Goal: Transaction & Acquisition: Purchase product/service

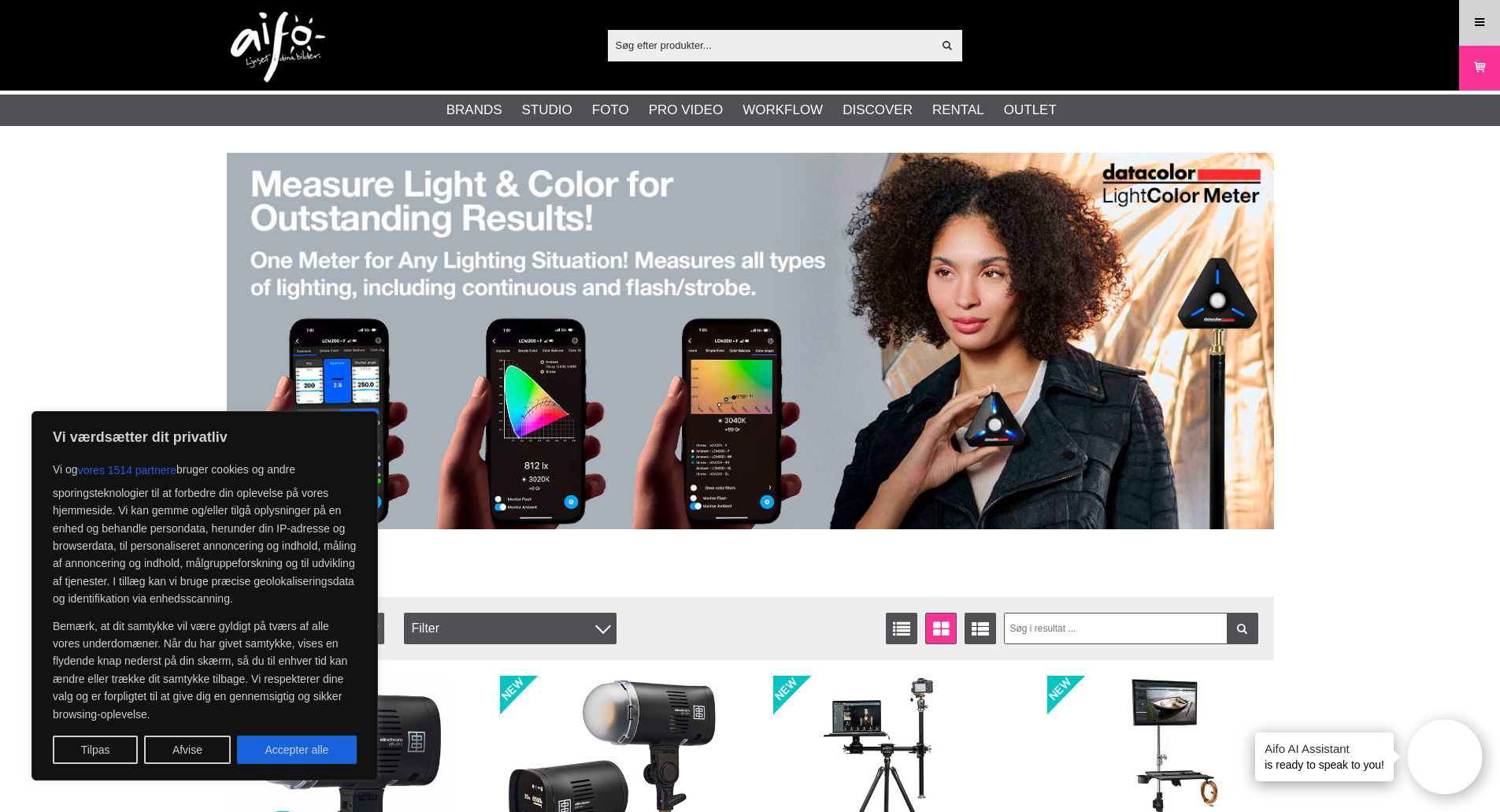
click at [1478, 28] on icon at bounding box center [1480, 23] width 14 height 17
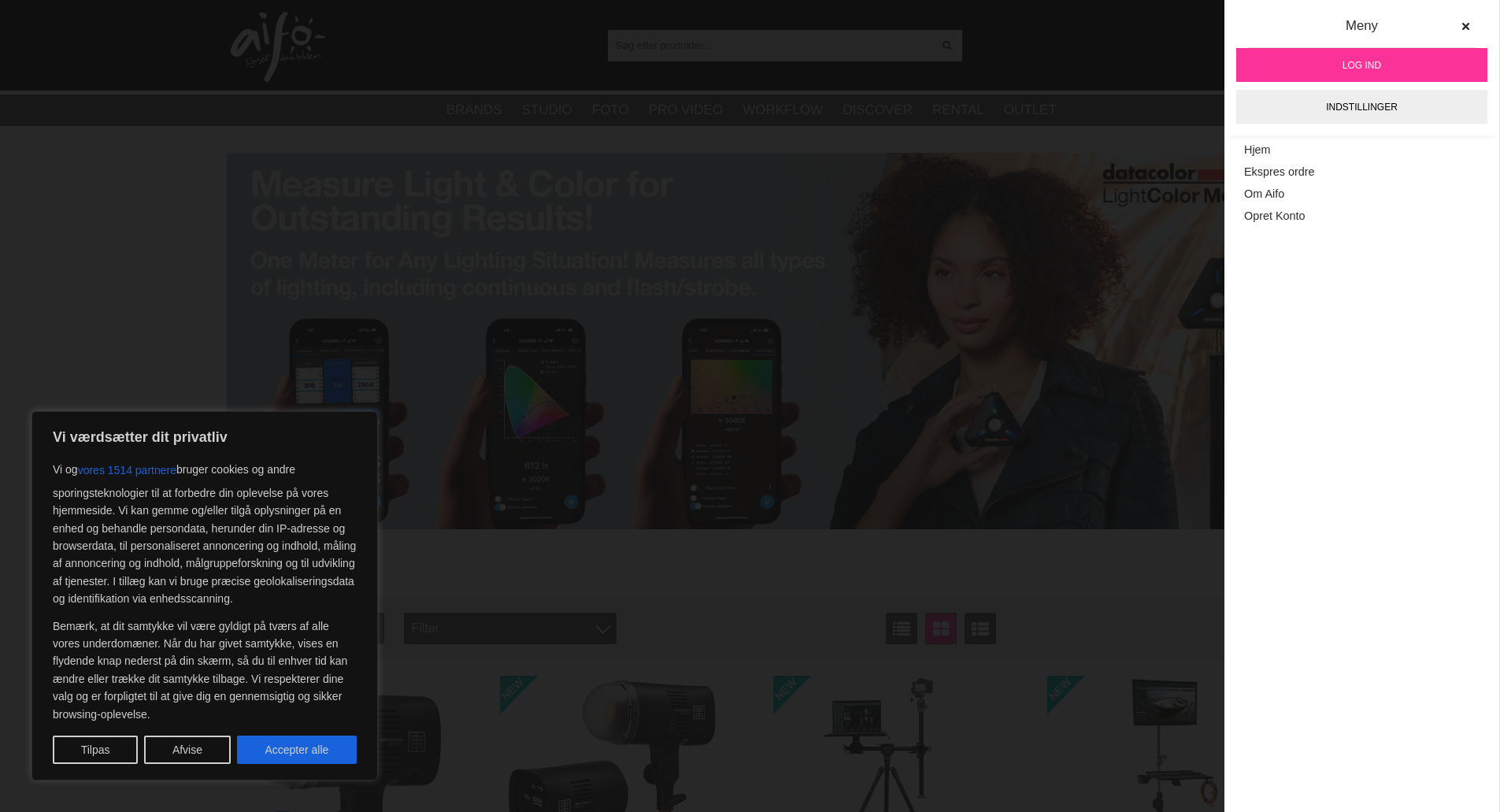
click at [1400, 66] on link "Log ind" at bounding box center [1362, 65] width 251 height 34
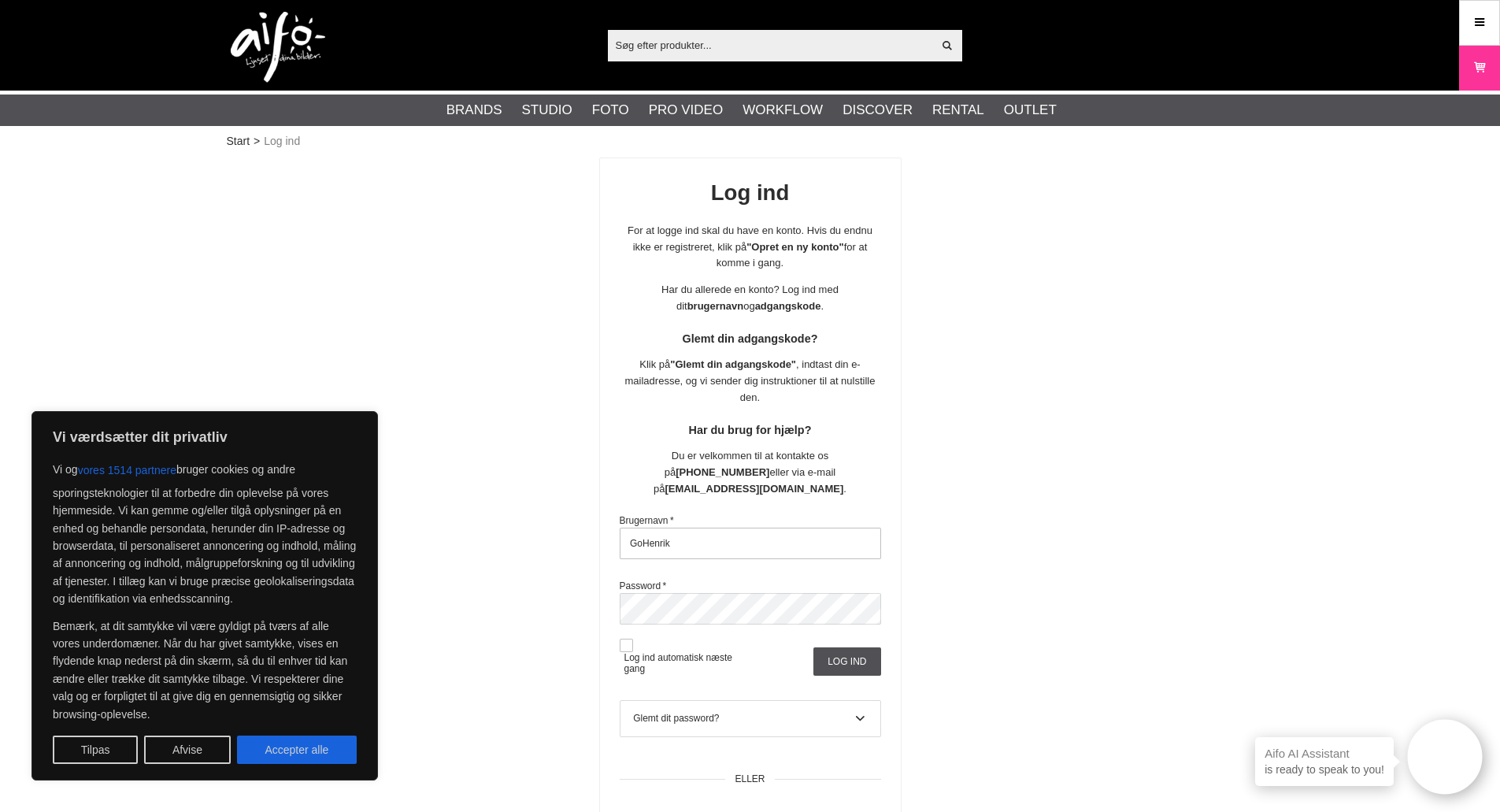
click at [752, 529] on input "GoHenrik" at bounding box center [750, 544] width 261 height 31
type input "SvHenrik"
click at [830, 648] on input "Log ind" at bounding box center [847, 662] width 67 height 28
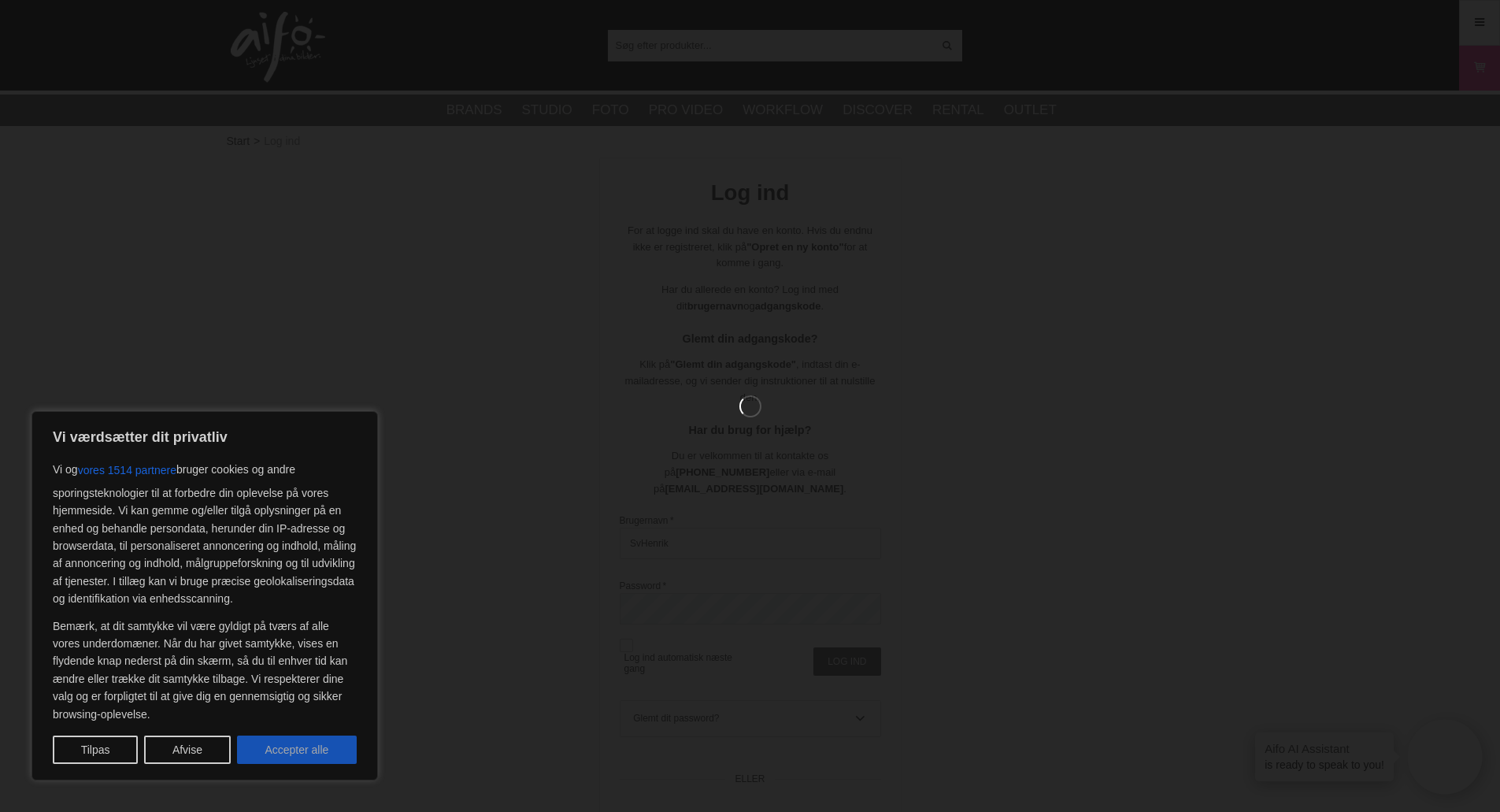
click at [306, 751] on button "Accepter alle" at bounding box center [296, 750] width 120 height 28
checkbox input "true"
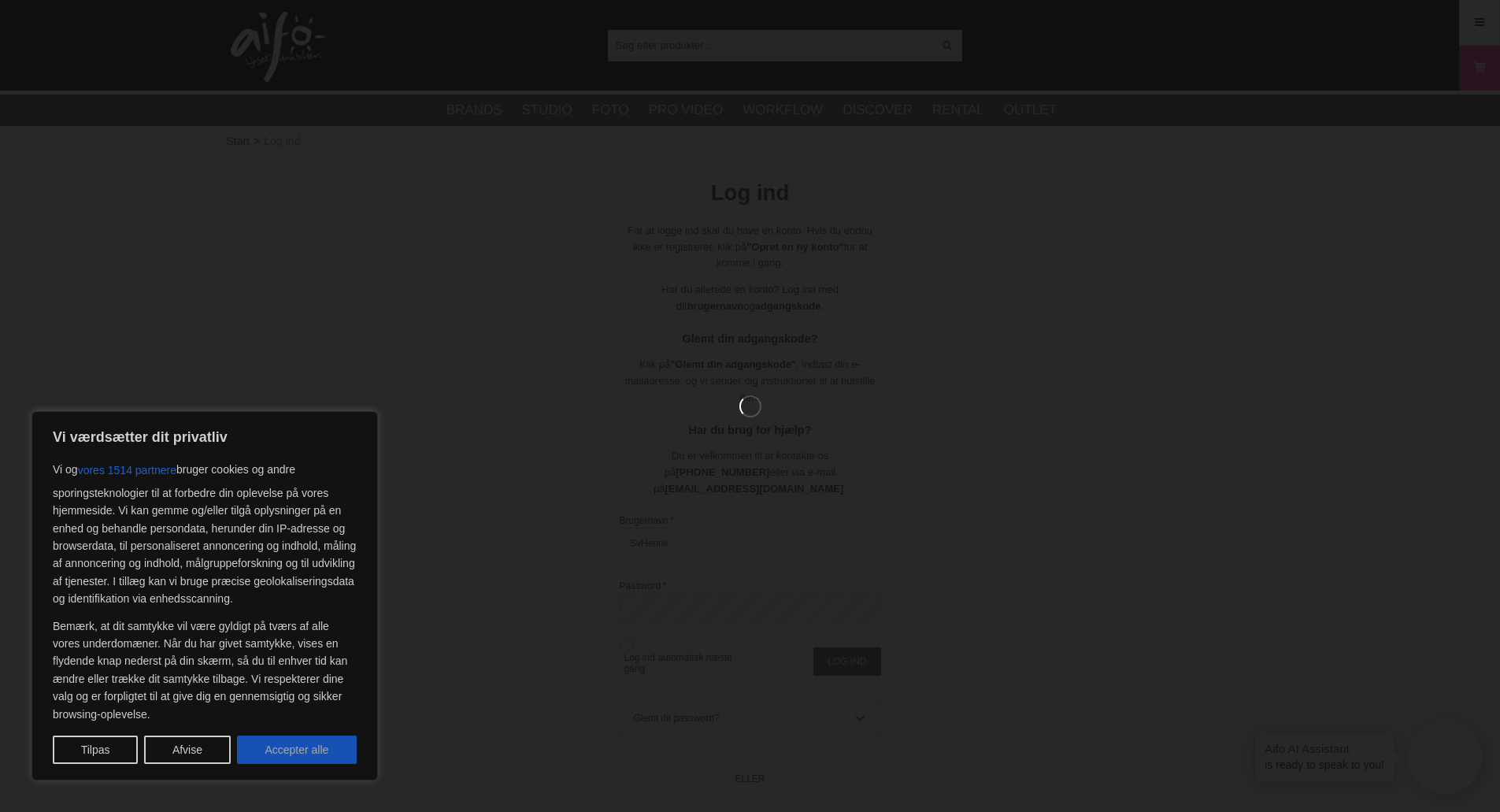
checkbox input "true"
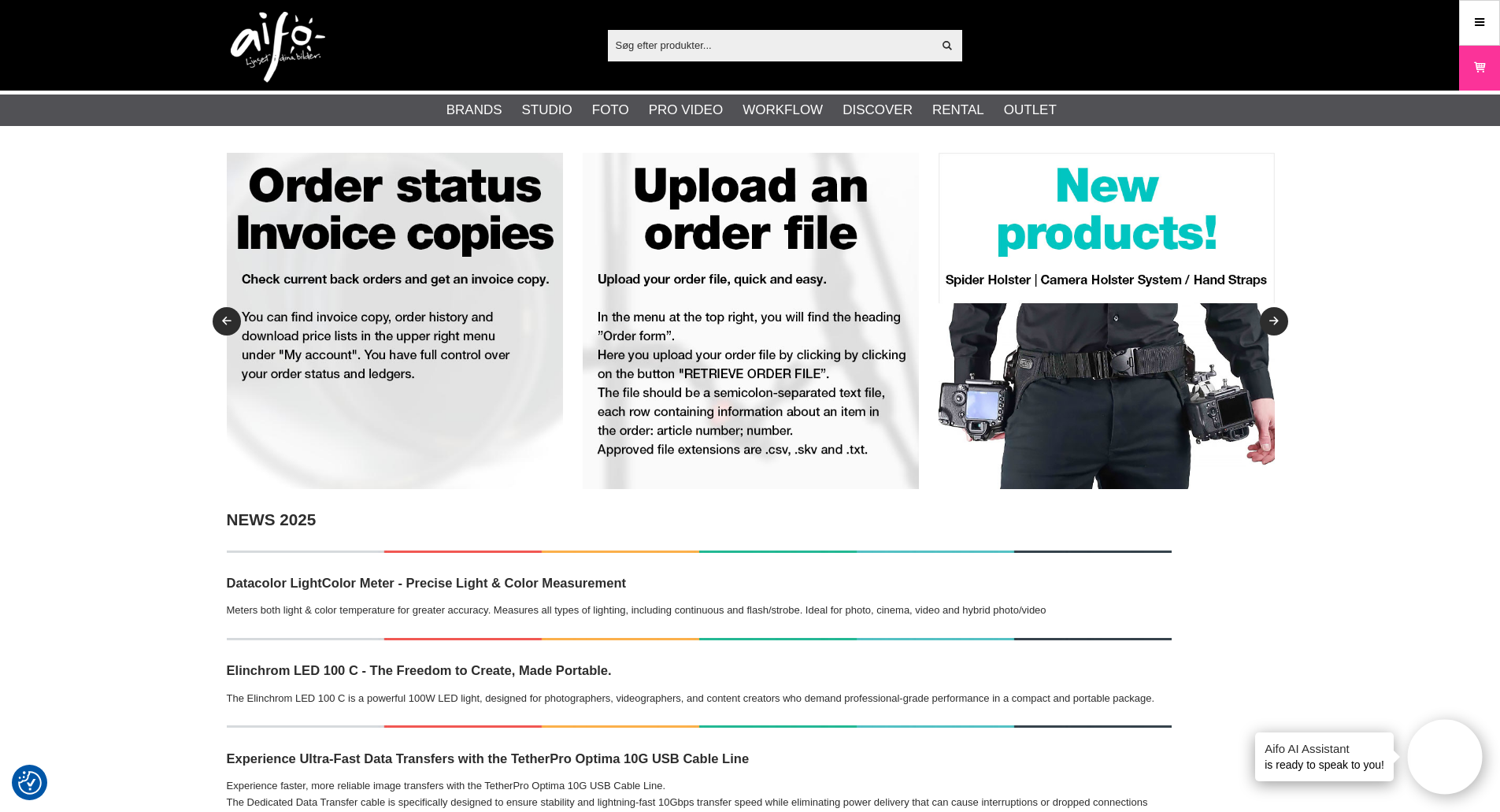
click at [626, 38] on input "text" at bounding box center [771, 45] width 325 height 24
paste input "B+W UV-FILTER 67MM MRC NANO MASTER"
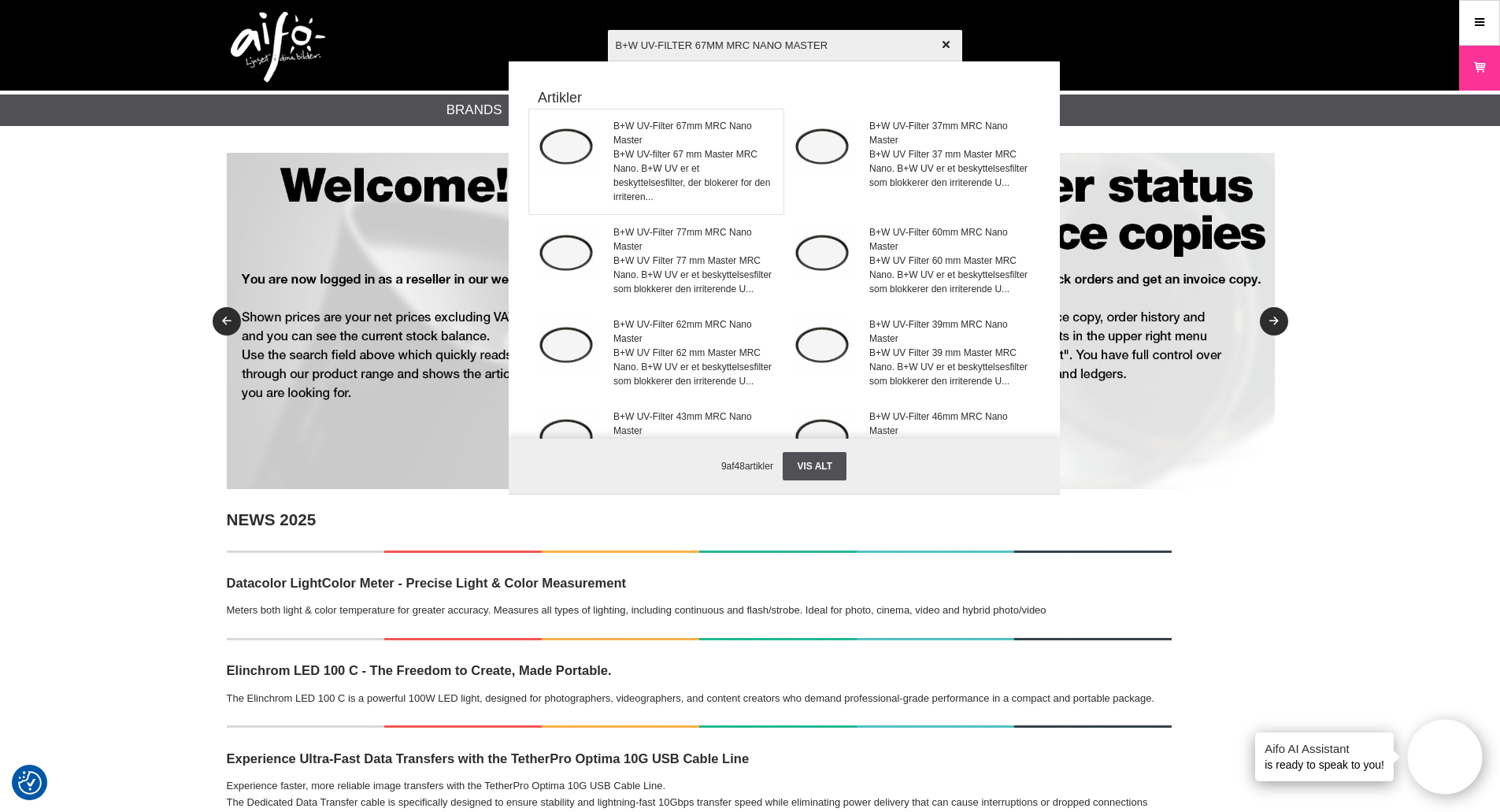
type input "B+W UV-FILTER 67MM MRC NANO MASTER"
click at [721, 142] on span "B+W UV-Filter 67mm MRC Nano Master" at bounding box center [693, 133] width 160 height 28
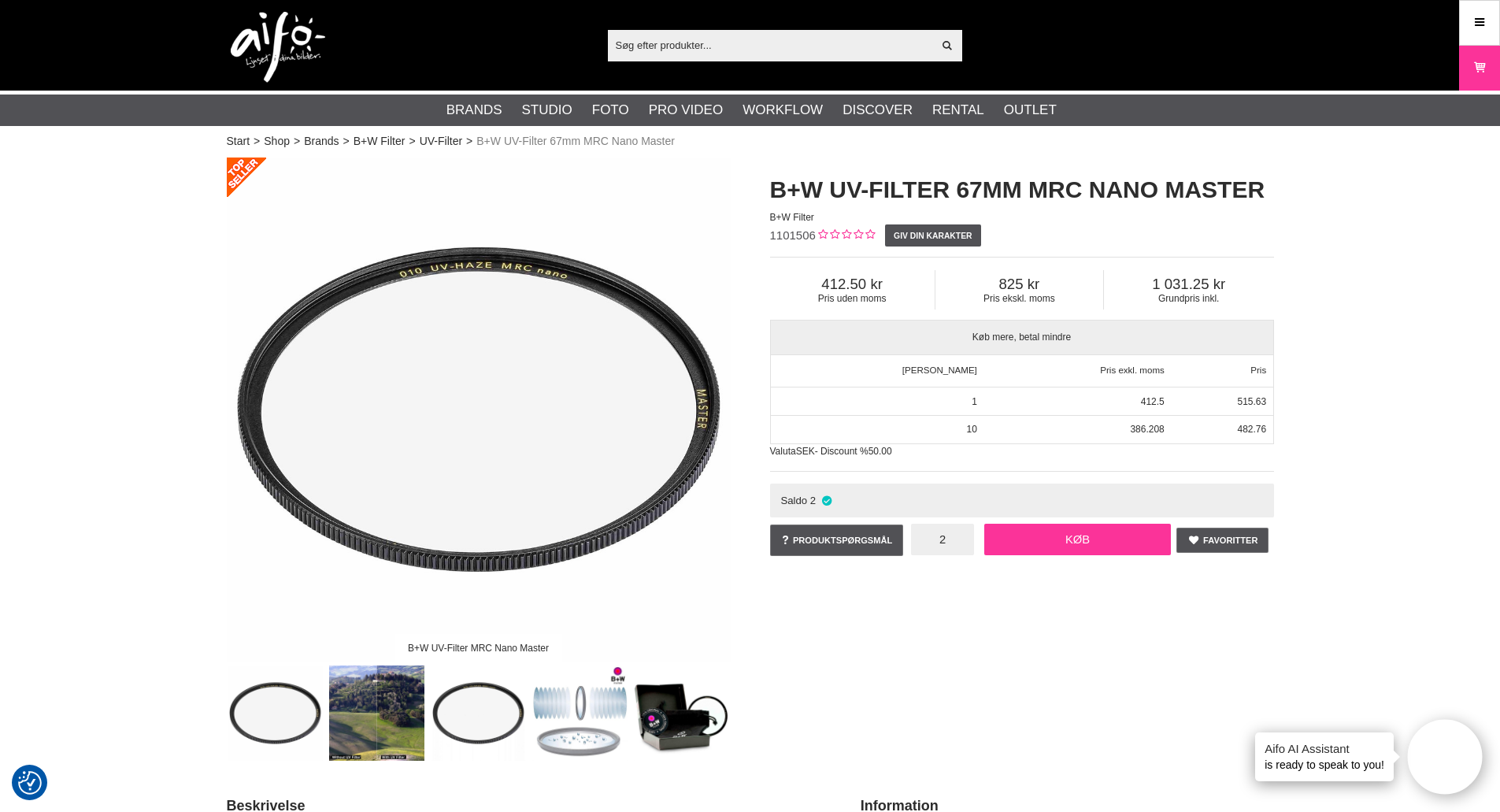
type input "2"
click at [1102, 538] on link "Køb" at bounding box center [1078, 539] width 187 height 31
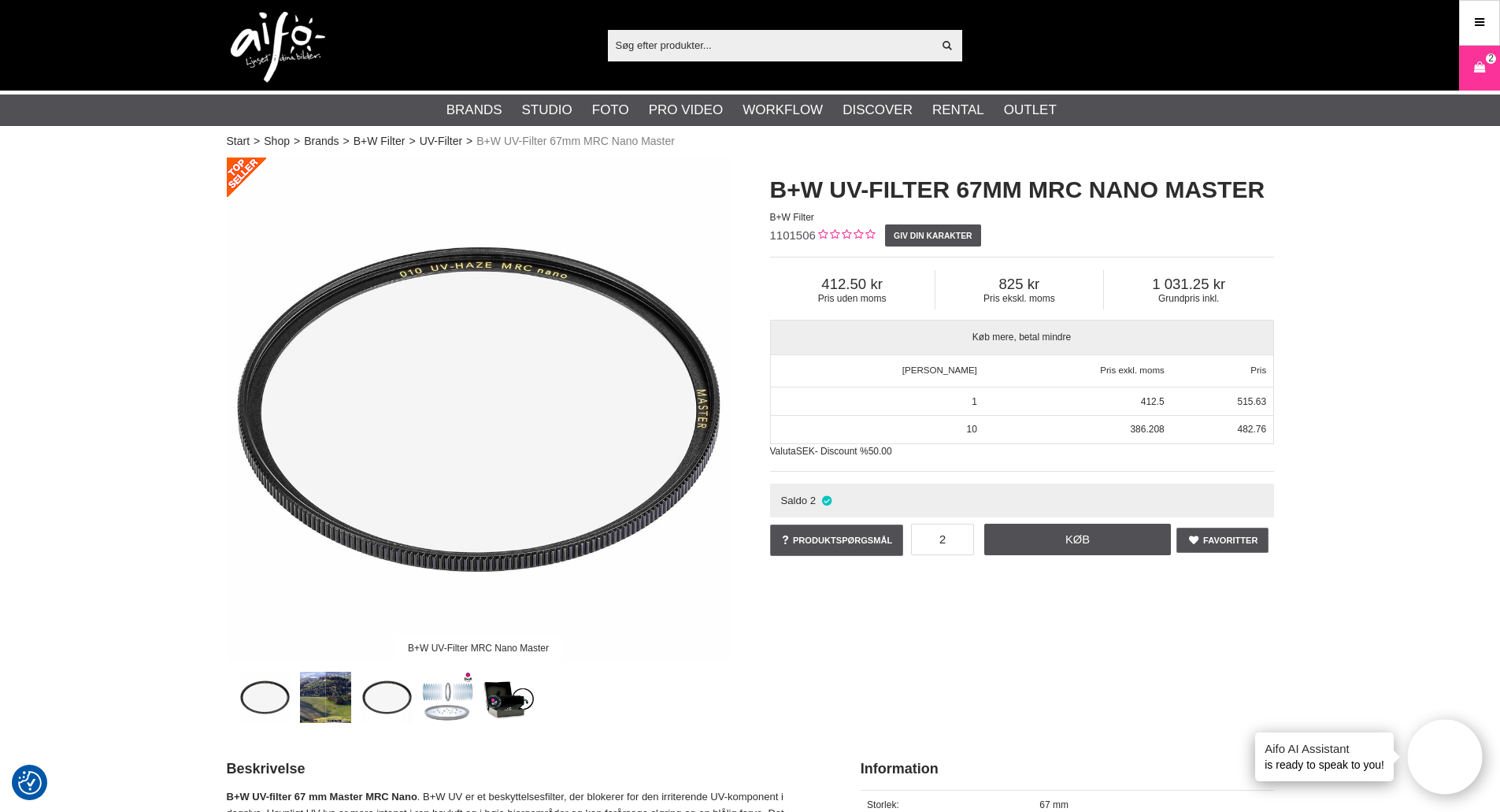
click at [686, 46] on input "text" at bounding box center [771, 45] width 325 height 24
paste input "LASTOLITE SKYLITE RAPID FABRIC MEDIUM 0.75 STOP"
type input "LASTOLITE SKYLITE RAPID FABRIC MEDIUM 0.75 STOP"
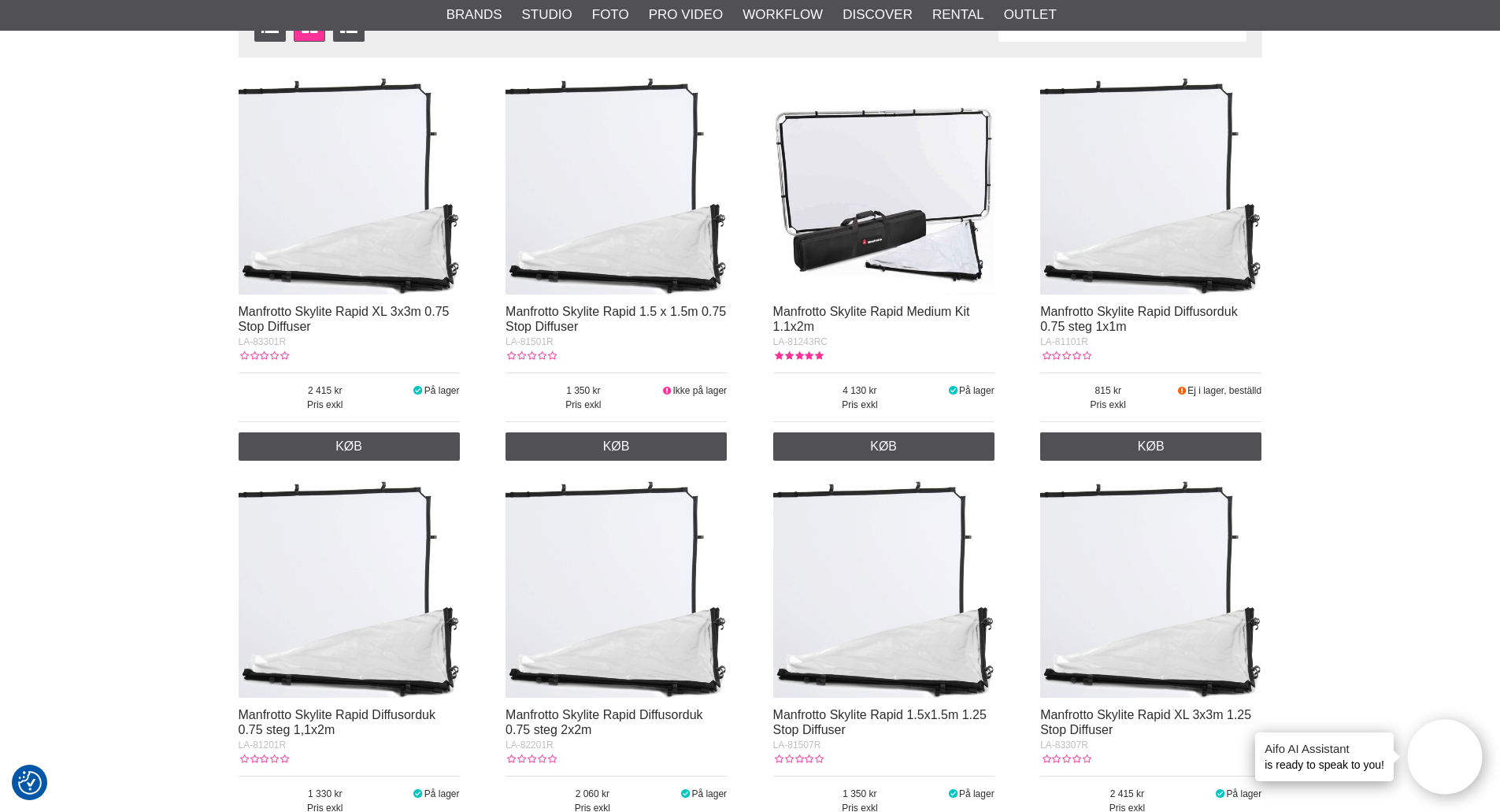
scroll to position [315, 0]
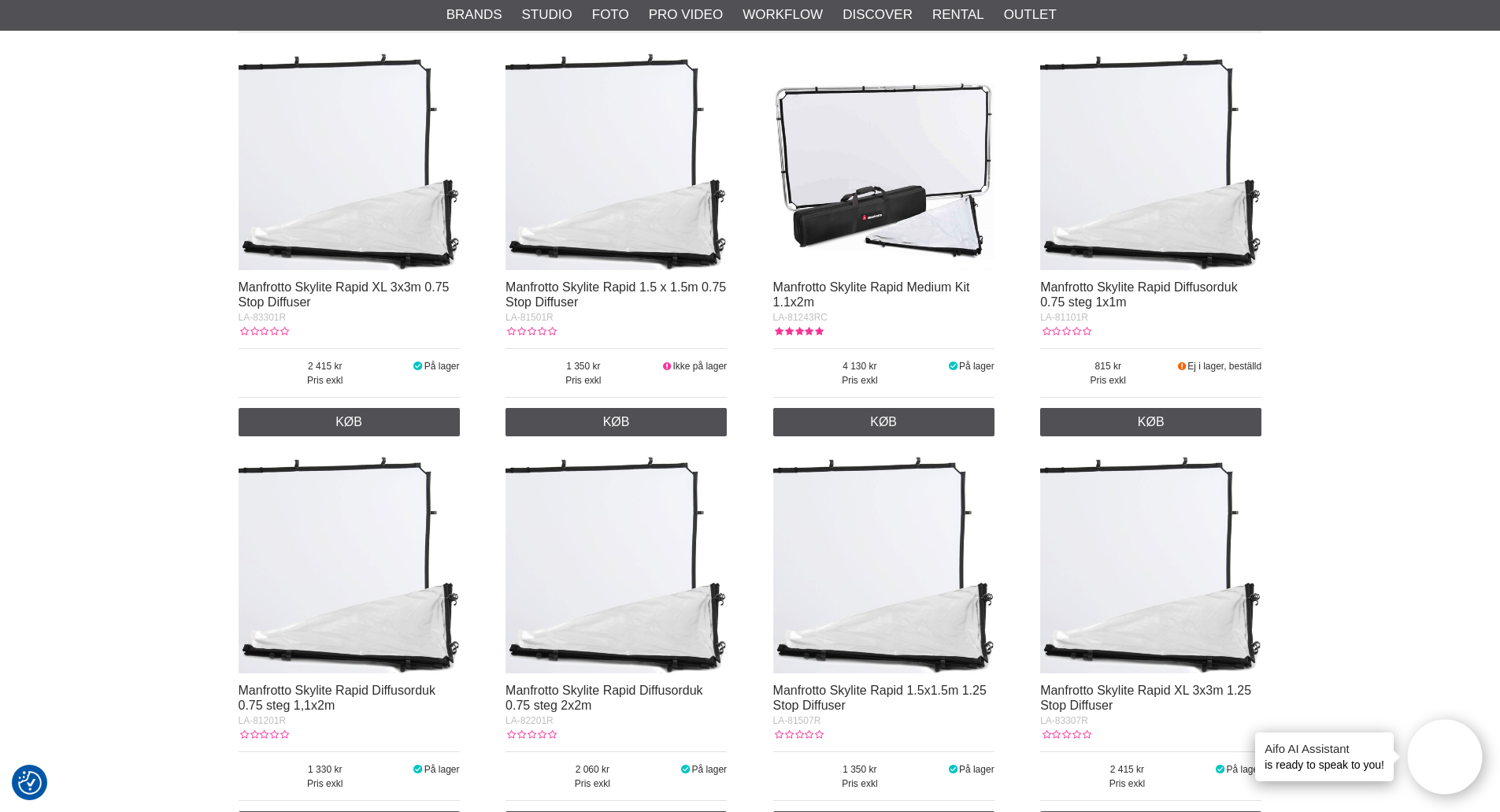
click at [385, 520] on img at bounding box center [349, 562] width 221 height 221
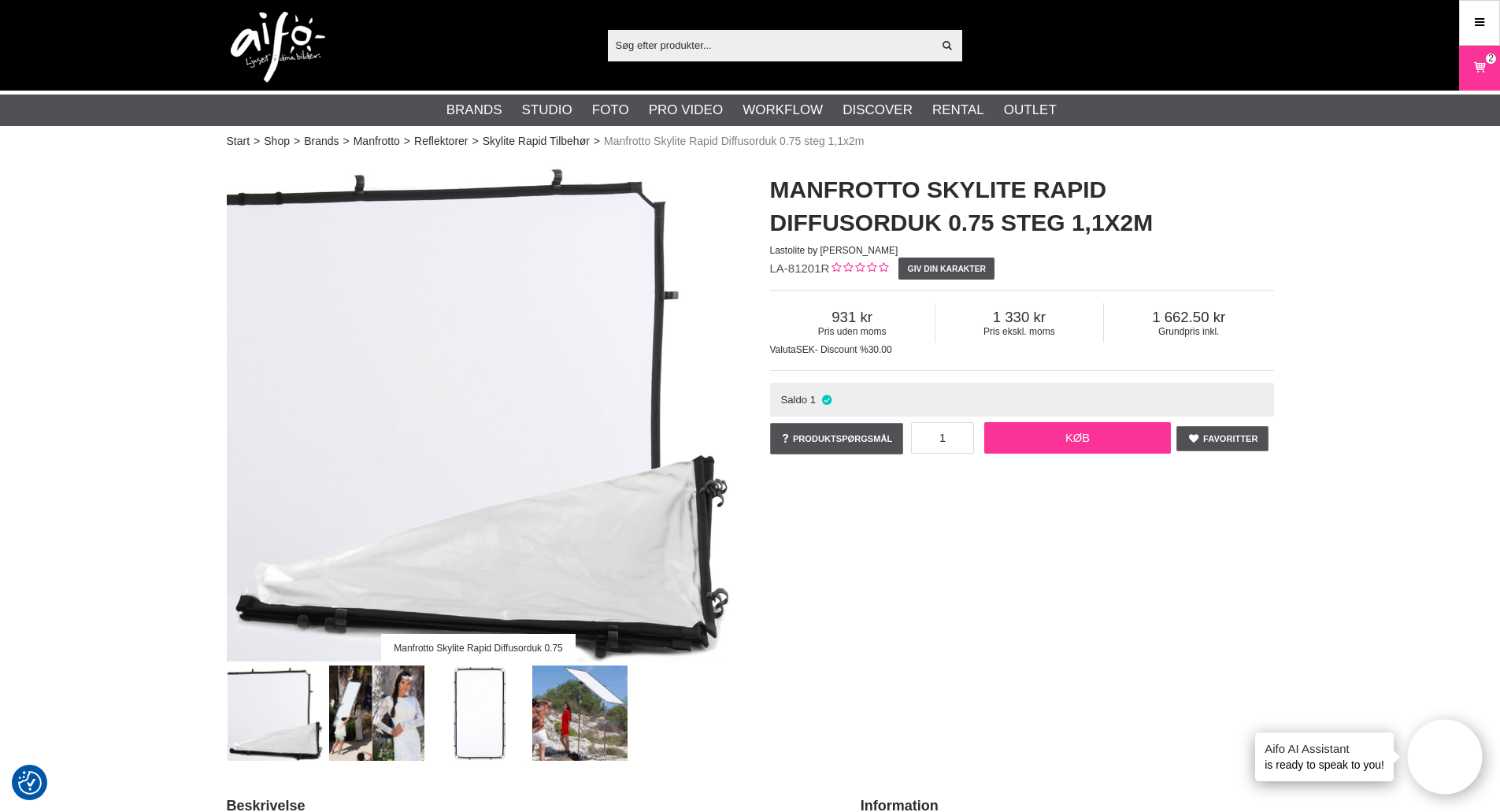
click at [1080, 441] on link "Køb" at bounding box center [1078, 438] width 187 height 31
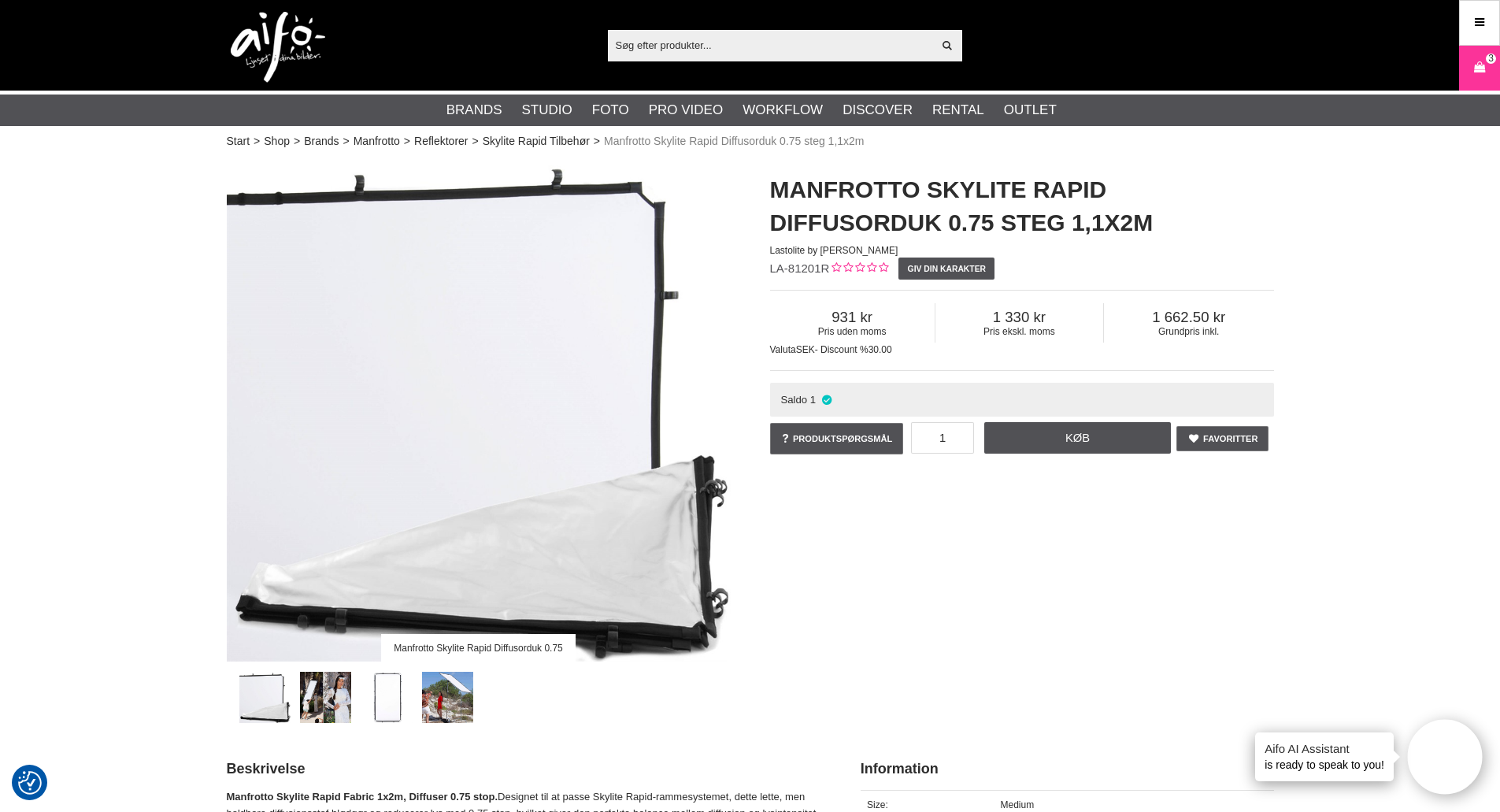
click at [837, 47] on input "text" at bounding box center [771, 45] width 325 height 24
paste input "MANFROTTO SKYLITE RAPID MEDIUM KIT 1X2M ROUND CORN"
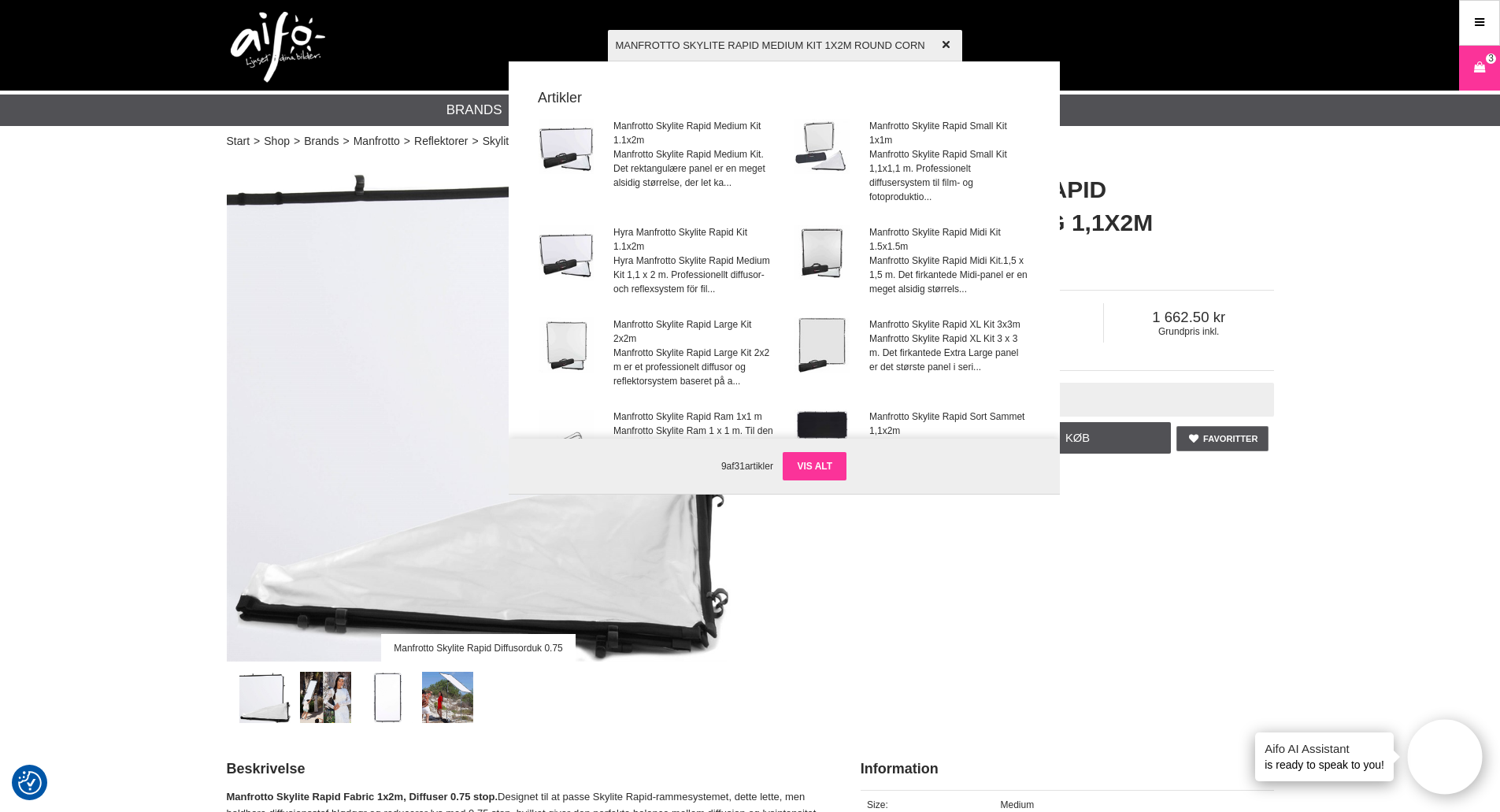
type input "MANFROTTO SKYLITE RAPID MEDIUM KIT 1X2M ROUND CORN"
click at [832, 455] on link "Vis alt" at bounding box center [815, 466] width 64 height 28
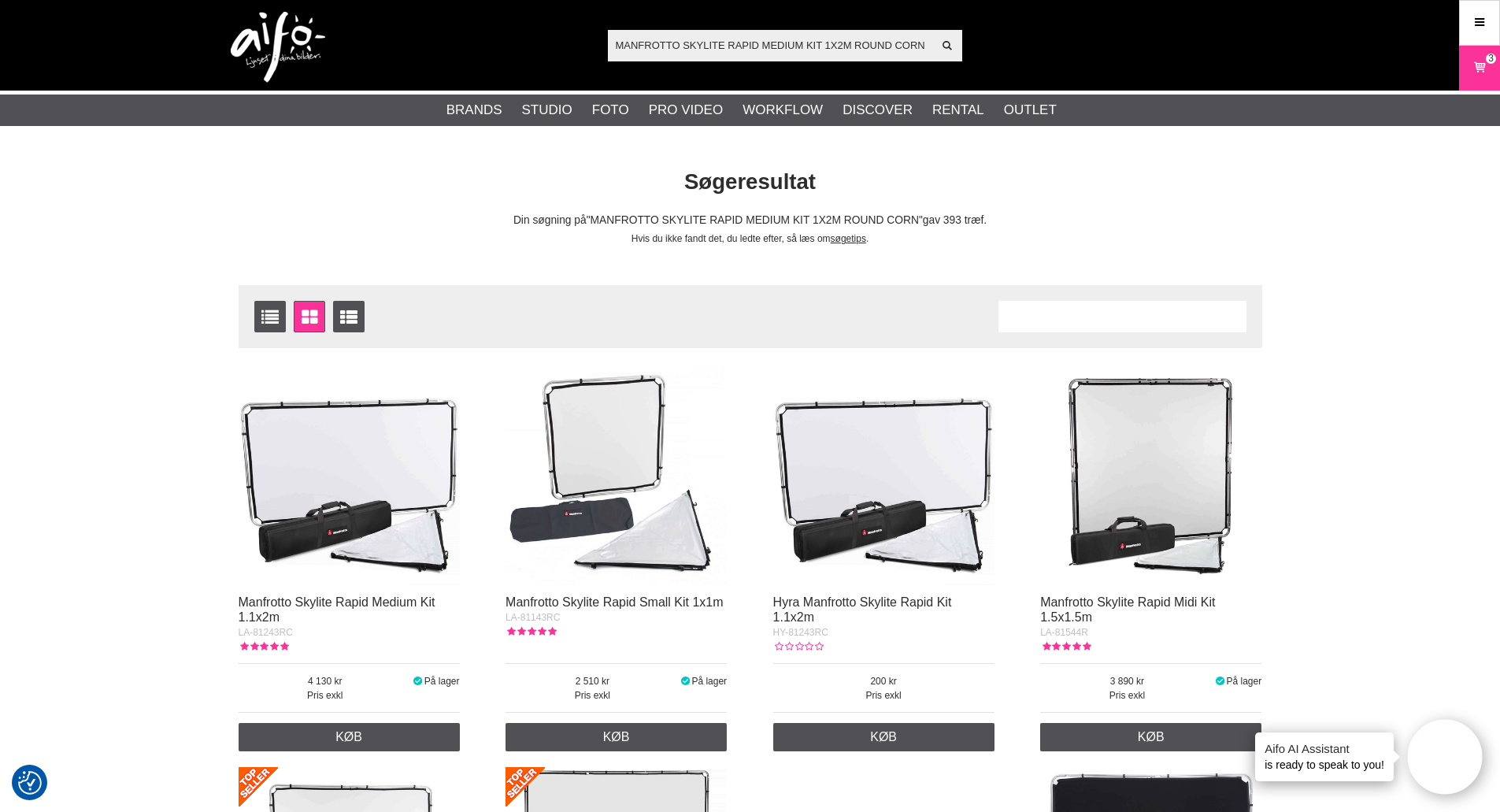
click at [424, 484] on img at bounding box center [349, 474] width 221 height 221
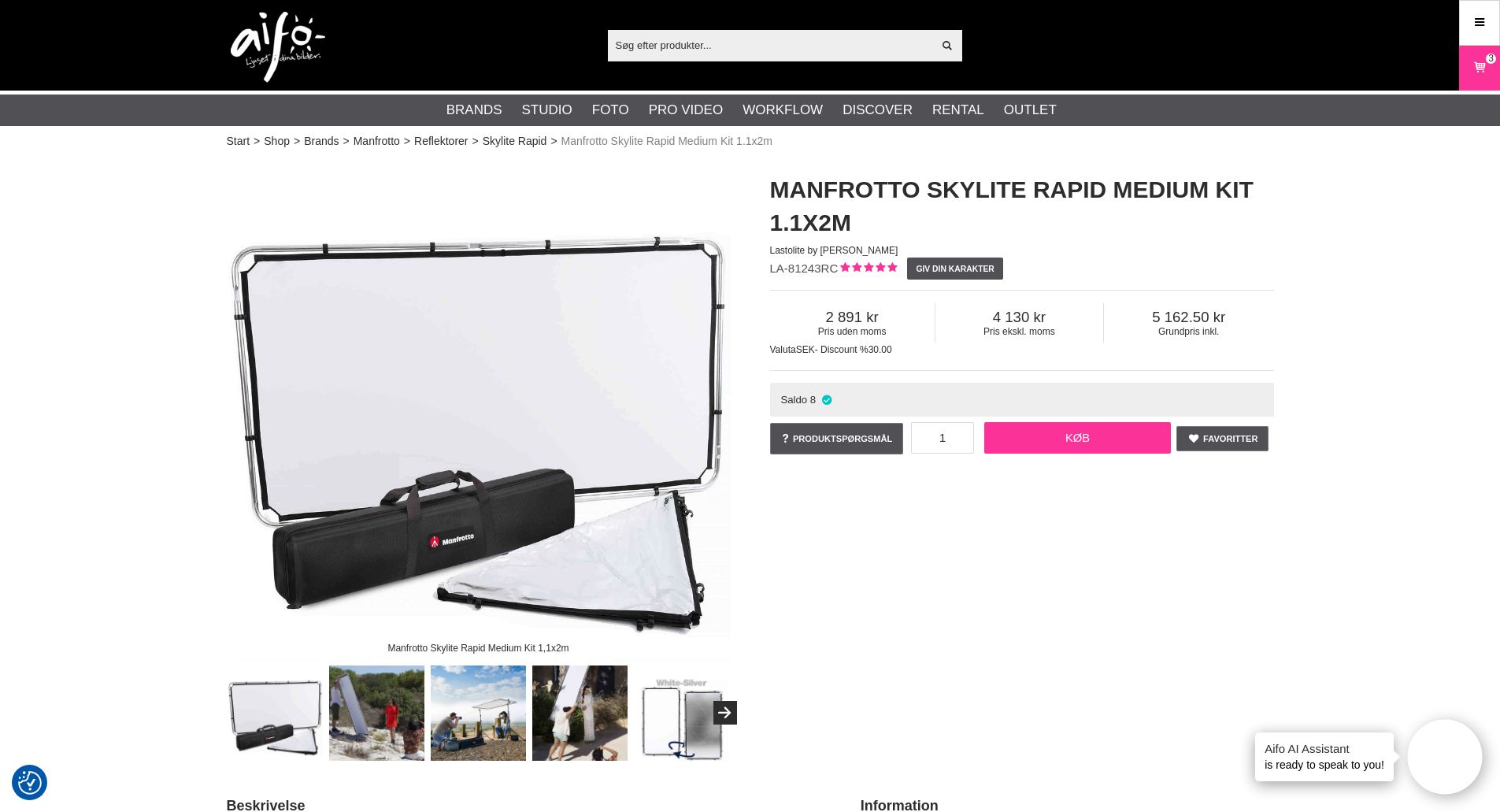
click at [1053, 441] on link "Køb" at bounding box center [1078, 438] width 187 height 31
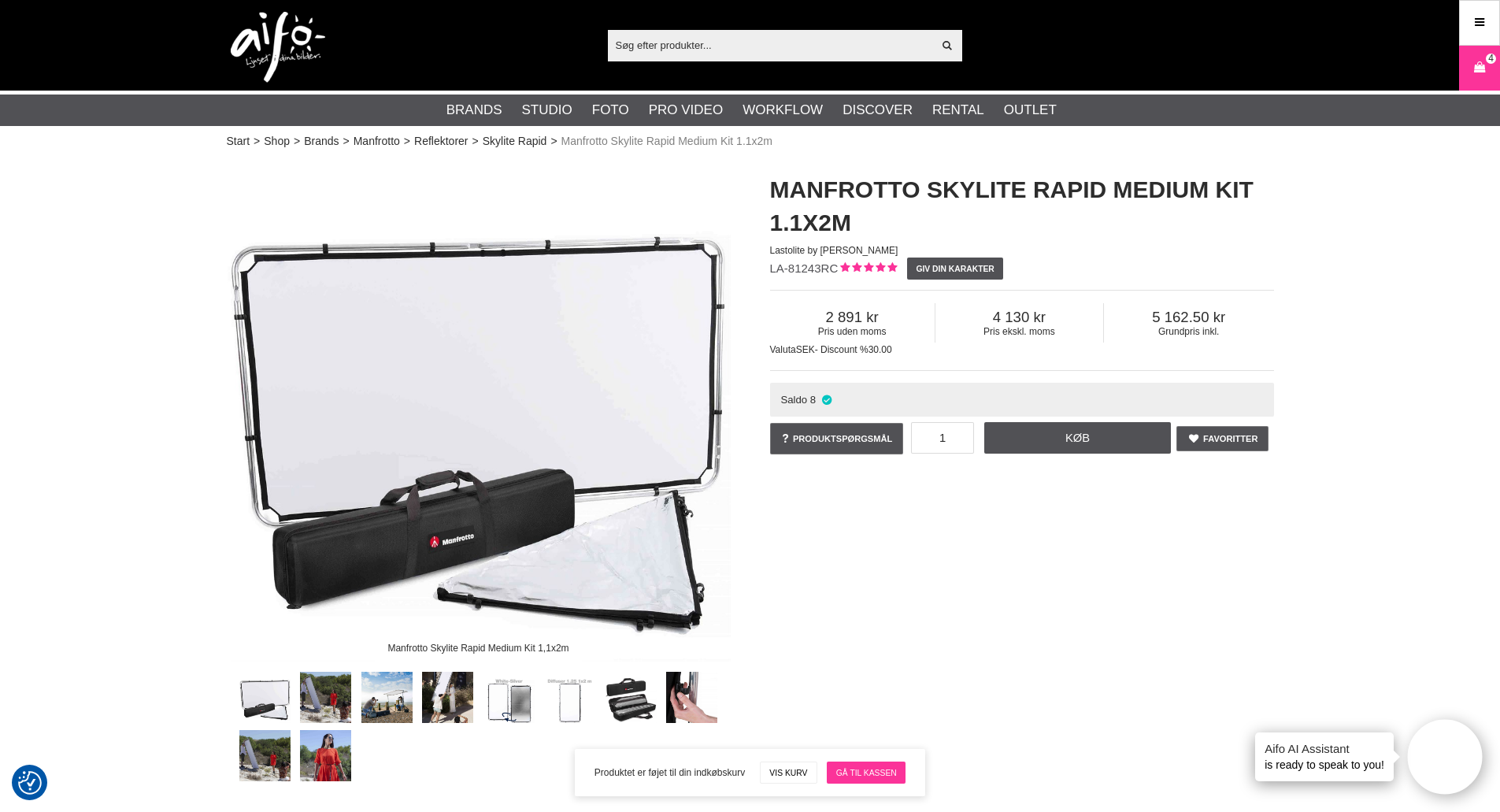
click at [871, 771] on link "Gå til kassen" at bounding box center [866, 772] width 79 height 22
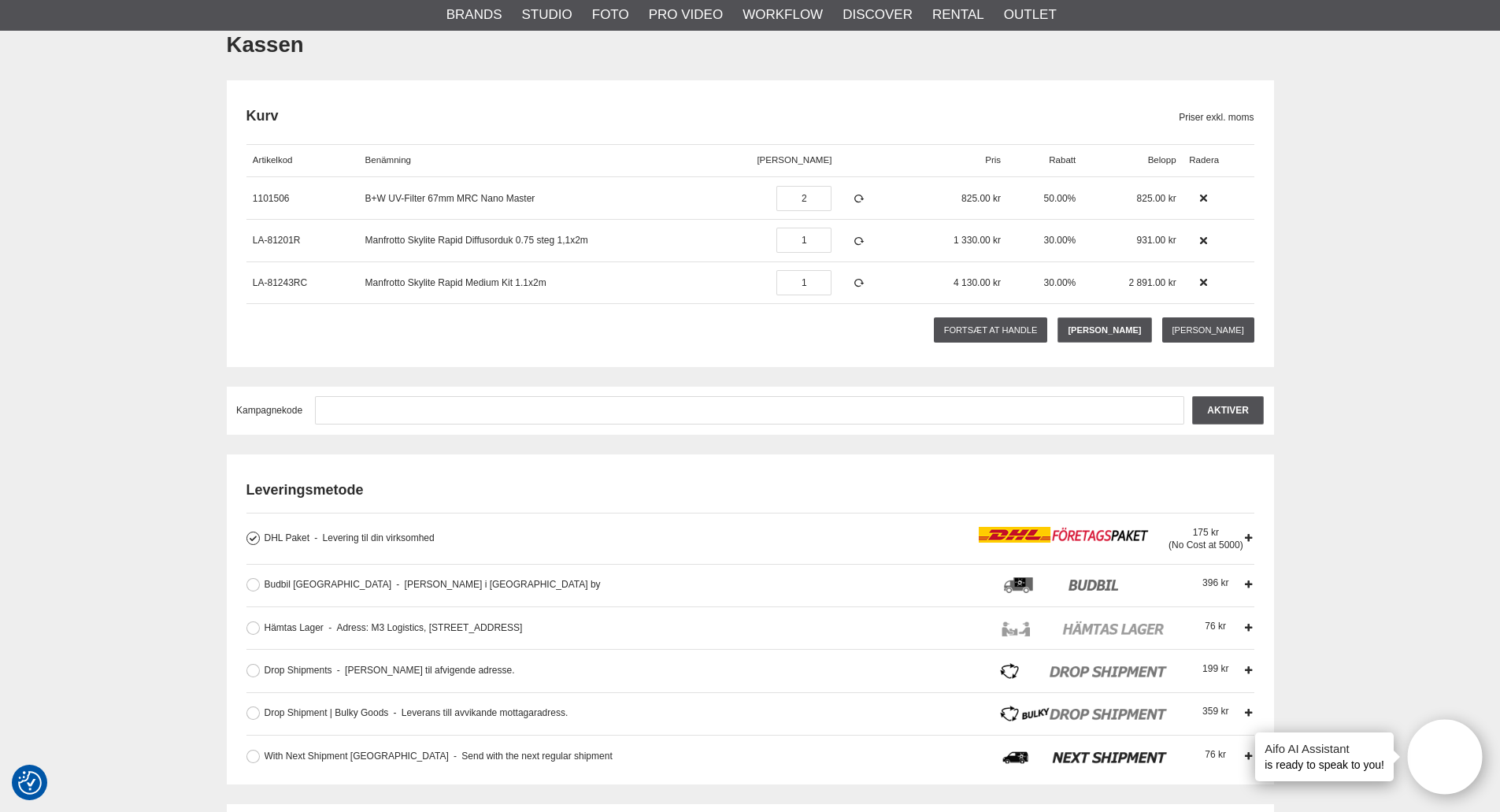
scroll to position [157, 0]
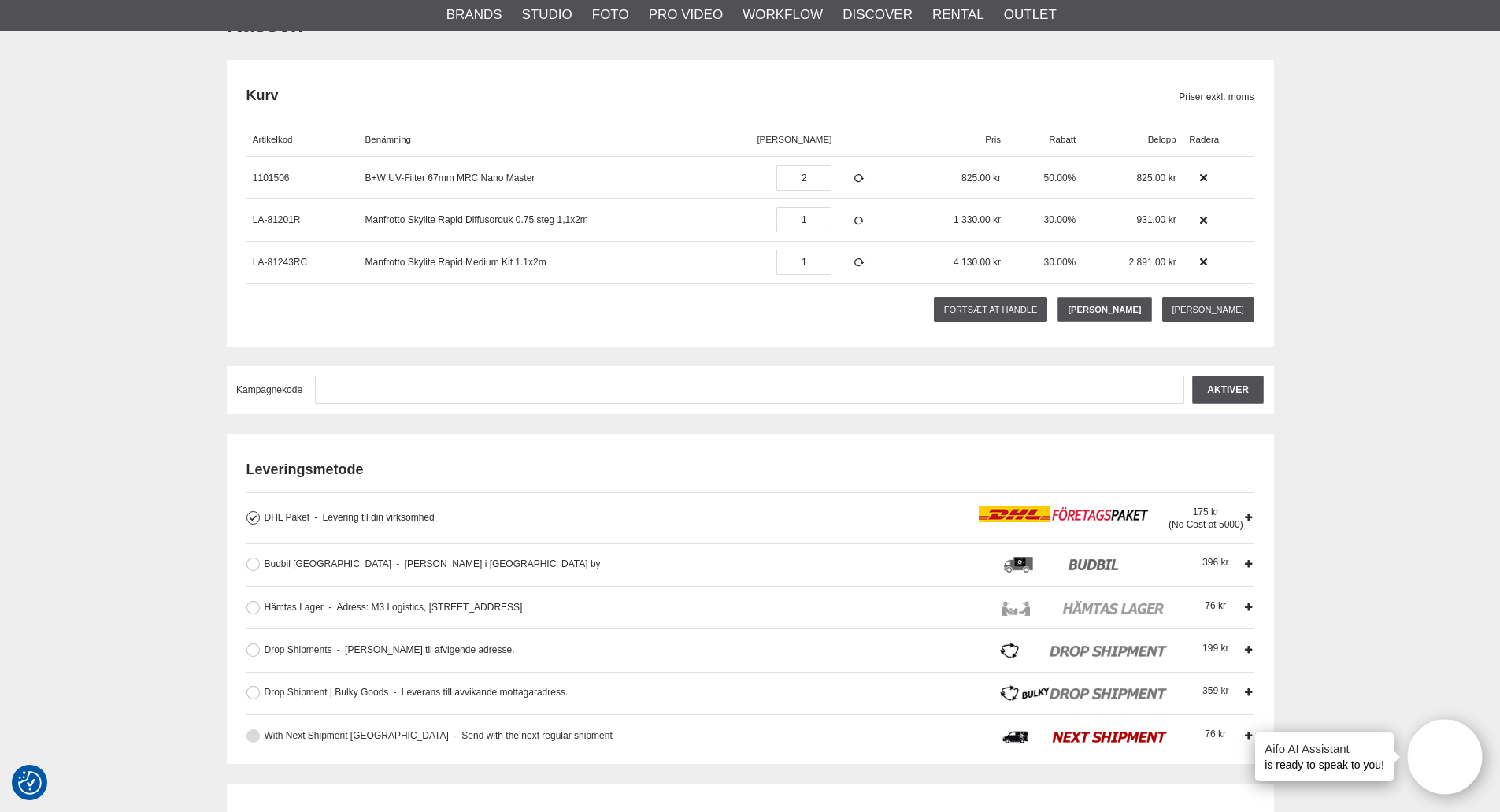
click at [256, 732] on button at bounding box center [253, 735] width 13 height 13
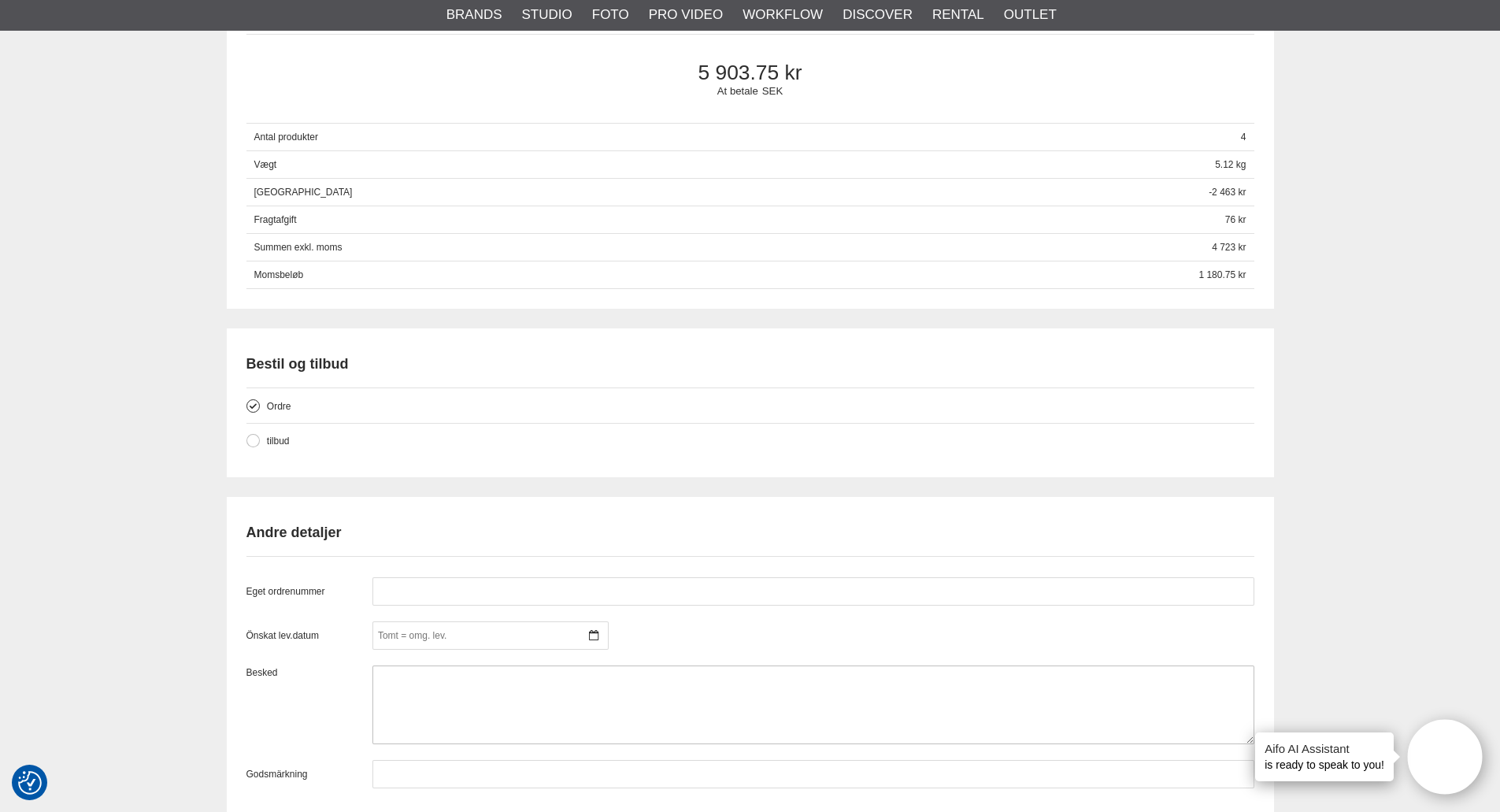
scroll to position [1102, 0]
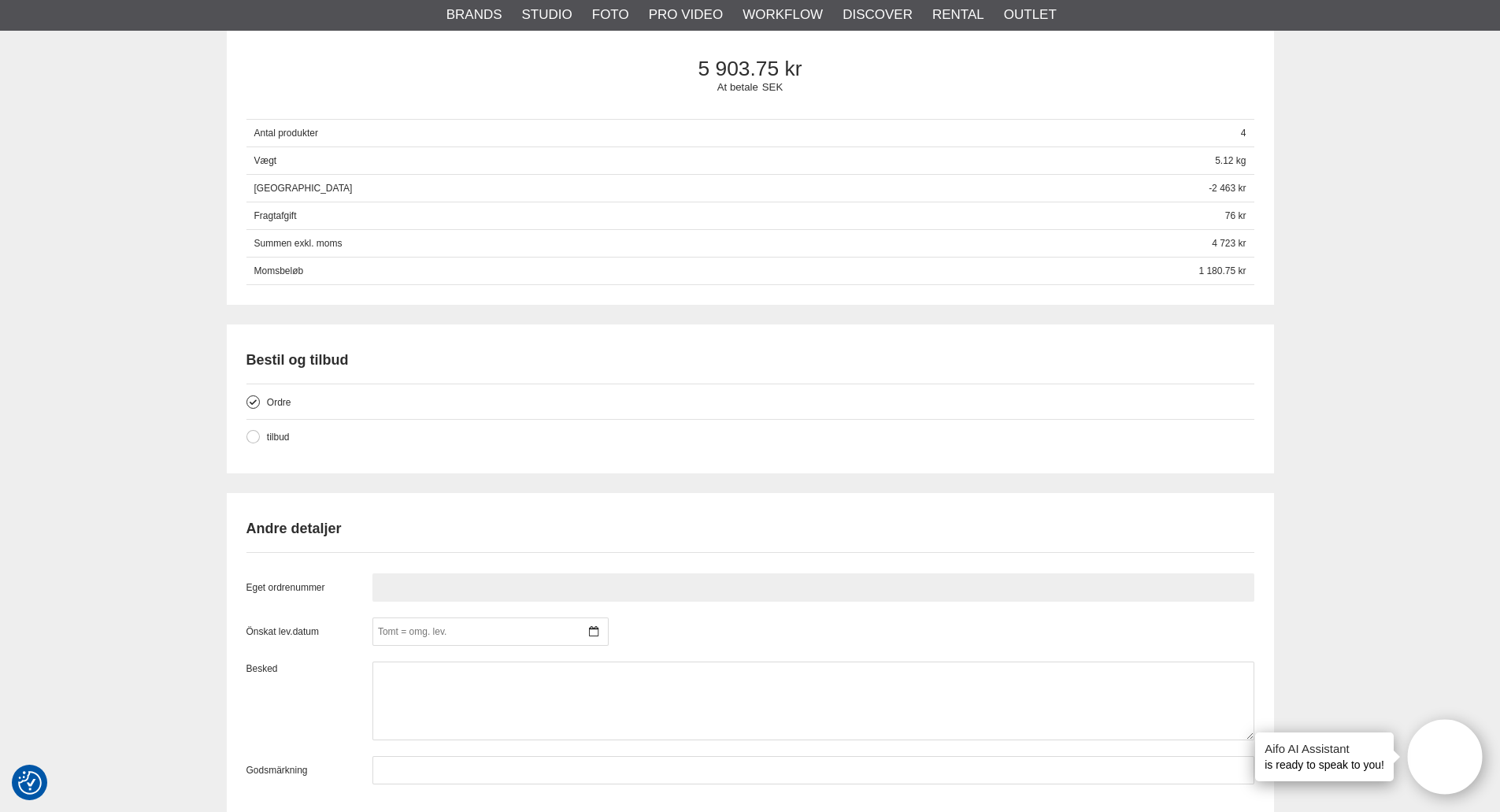
click at [422, 580] on input "text" at bounding box center [813, 587] width 882 height 28
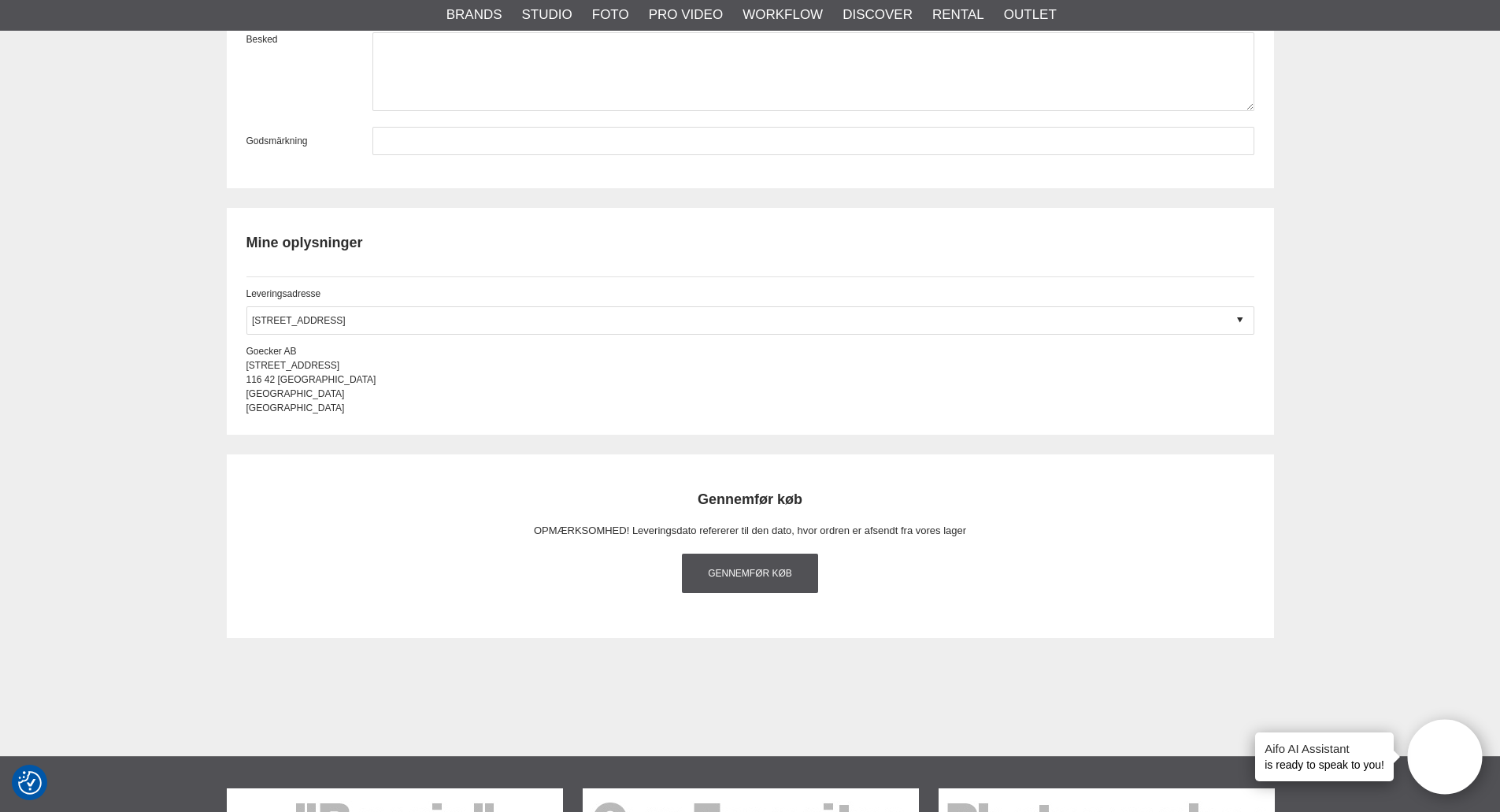
scroll to position [1732, 0]
type input "68768"
click at [744, 573] on link "Gennemfør køb" at bounding box center [750, 573] width 137 height 39
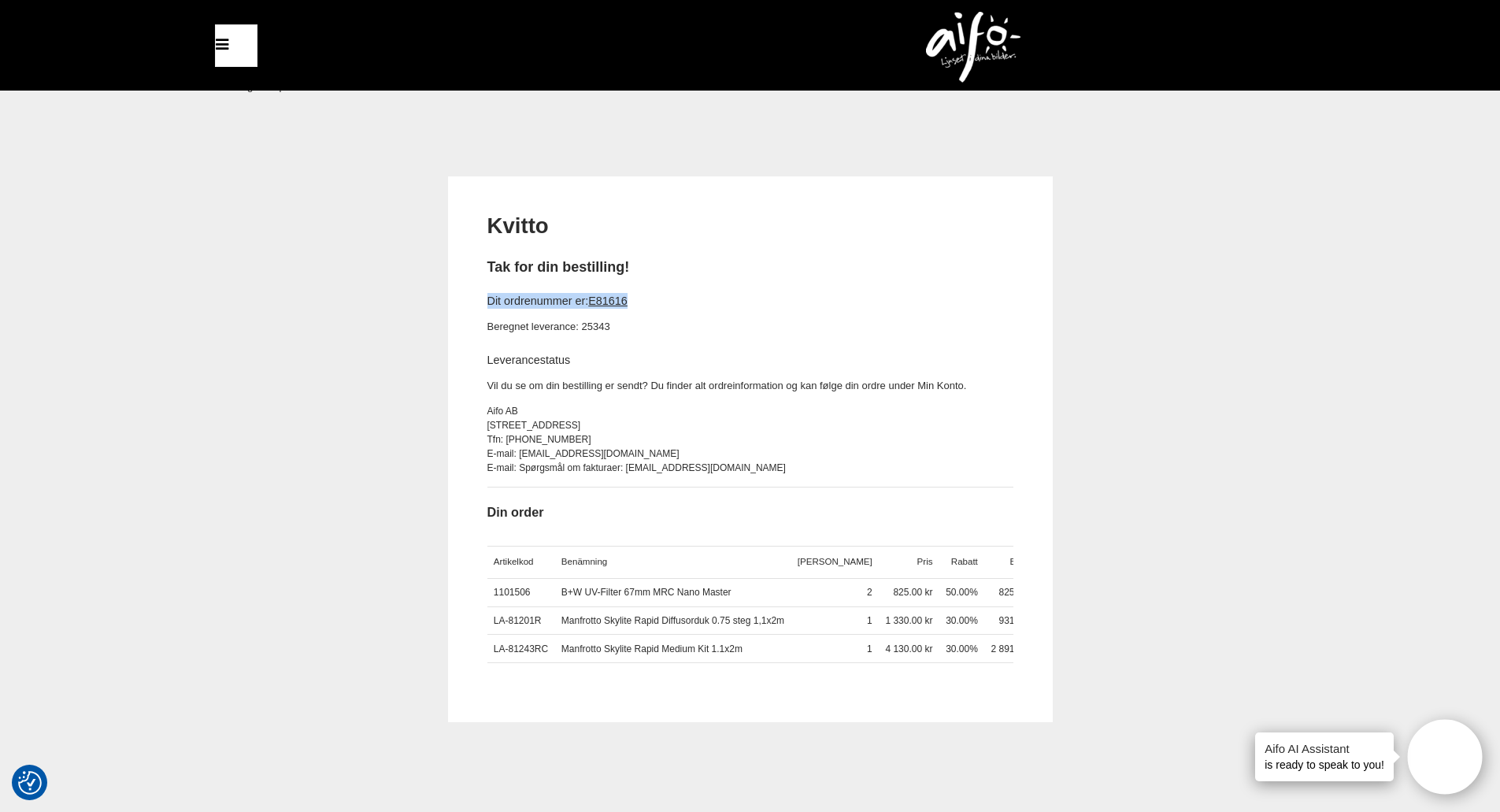
drag, startPoint x: 655, startPoint y: 300, endPoint x: 449, endPoint y: 303, distance: 206.0
click at [449, 303] on div "Kvitto Tak for din bestilling! Dit ordrenummer er: E81616 Beregnet leverance: 2…" at bounding box center [751, 449] width 605 height 545
copy h4 "Dit ordrenummer er: E81616"
drag, startPoint x: 0, startPoint y: 295, endPoint x: 0, endPoint y: 283, distance: 12.0
click at [0, 295] on div "Kvitto Tak for din bestilling! Dit ordrenummer er: E81616 Beregnet leverance: 2…" at bounding box center [750, 509] width 1500 height 664
